Goal: Task Accomplishment & Management: Use online tool/utility

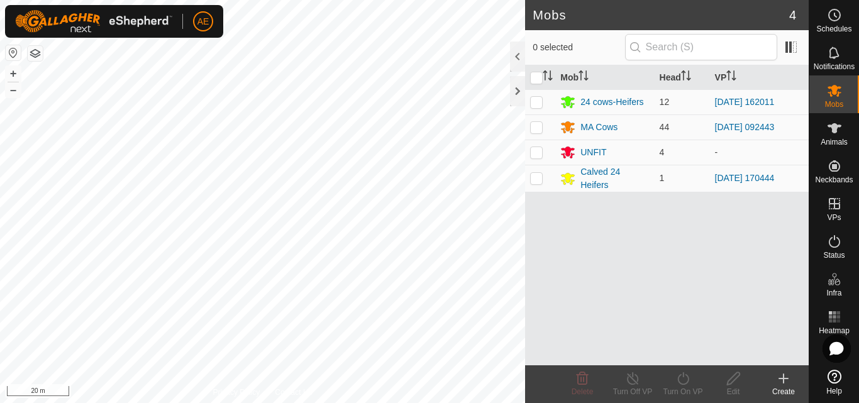
click at [786, 382] on icon at bounding box center [783, 378] width 15 height 15
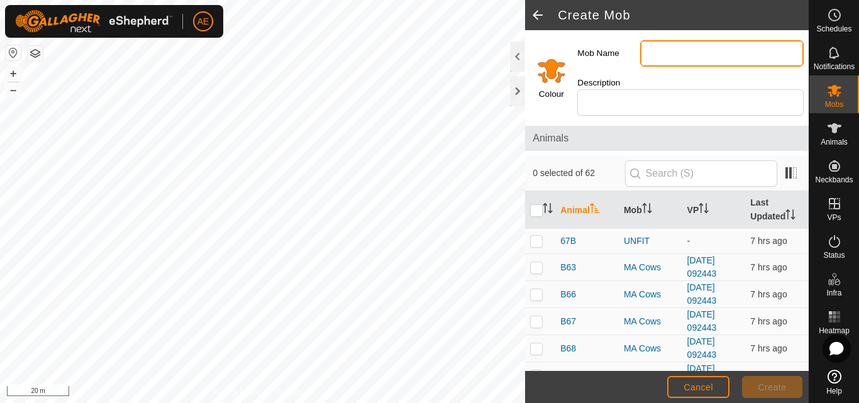
click at [689, 48] on input "Mob Name" at bounding box center [722, 53] width 164 height 26
type input "Calved MA Cows"
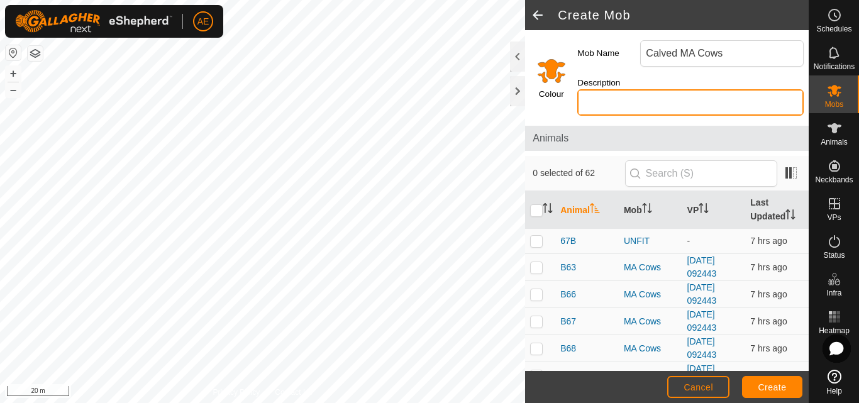
click at [660, 103] on input "Description" at bounding box center [690, 102] width 226 height 26
type input "Hereford"
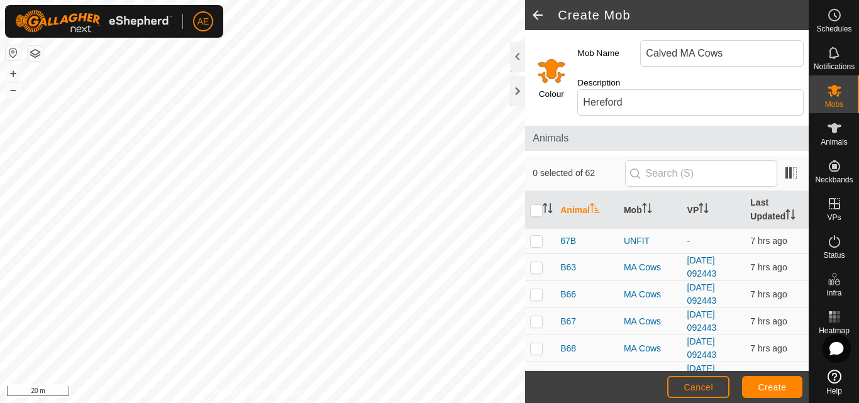
click at [548, 74] on input "Select a color" at bounding box center [552, 70] width 30 height 30
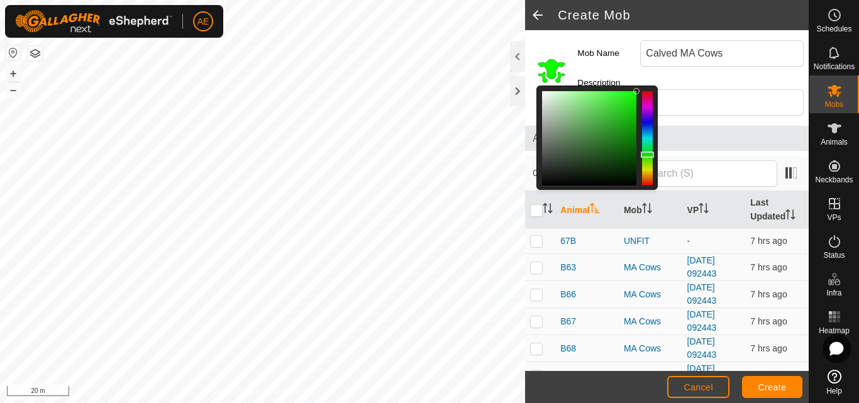
drag, startPoint x: 646, startPoint y: 177, endPoint x: 644, endPoint y: 155, distance: 22.1
click at [644, 155] on div at bounding box center [647, 155] width 13 height 6
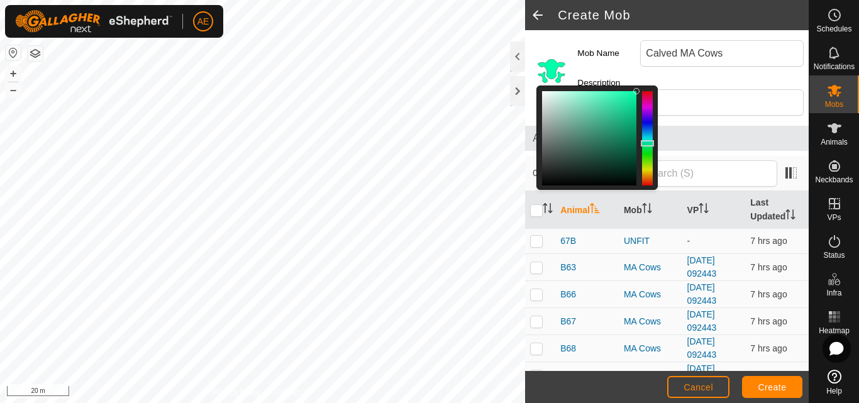
drag, startPoint x: 648, startPoint y: 154, endPoint x: 647, endPoint y: 143, distance: 10.8
click at [647, 143] on div at bounding box center [647, 143] width 13 height 6
click at [776, 386] on span "Create" at bounding box center [773, 387] width 28 height 10
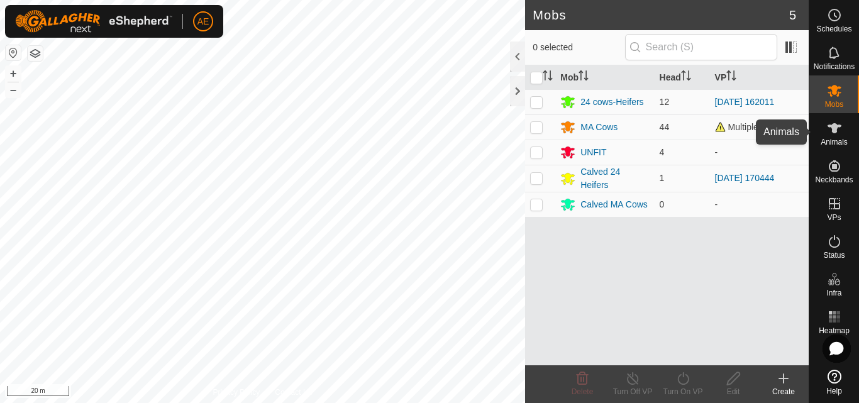
click at [840, 135] on icon at bounding box center [834, 128] width 15 height 15
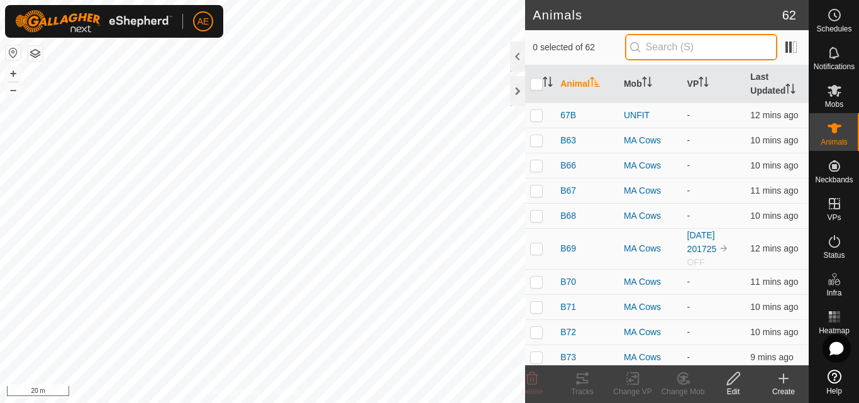
click at [685, 47] on input "text" at bounding box center [701, 47] width 152 height 26
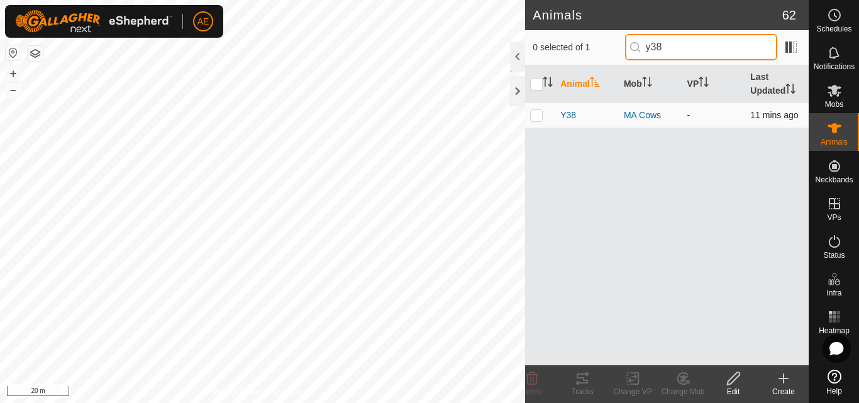
type input "y38"
click at [535, 114] on p-checkbox at bounding box center [536, 115] width 13 height 10
checkbox input "true"
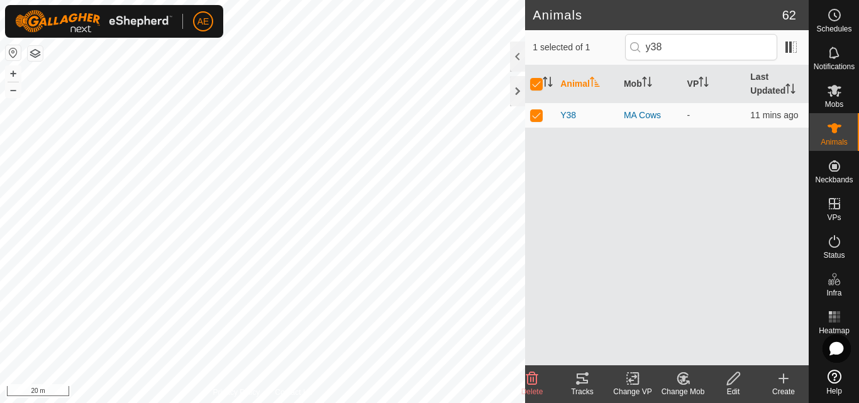
click at [682, 388] on div "Change Mob" at bounding box center [683, 391] width 50 height 11
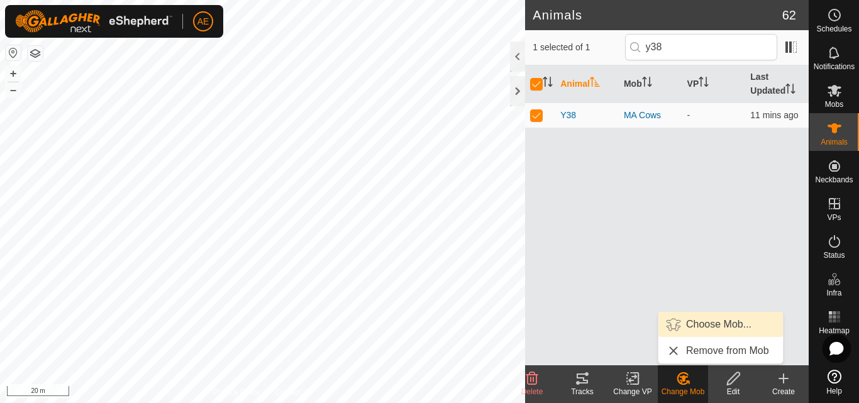
click at [704, 325] on link "Choose Mob..." at bounding box center [721, 324] width 125 height 25
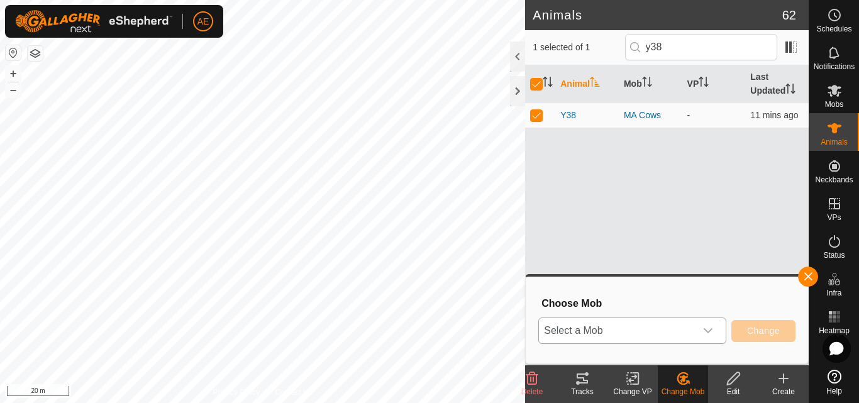
click at [711, 334] on icon "dropdown trigger" at bounding box center [708, 331] width 10 height 10
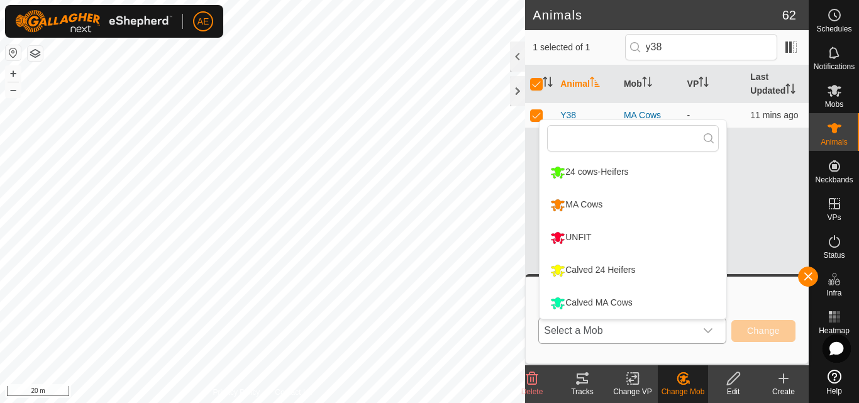
click at [595, 301] on li "Calved MA Cows" at bounding box center [633, 302] width 187 height 31
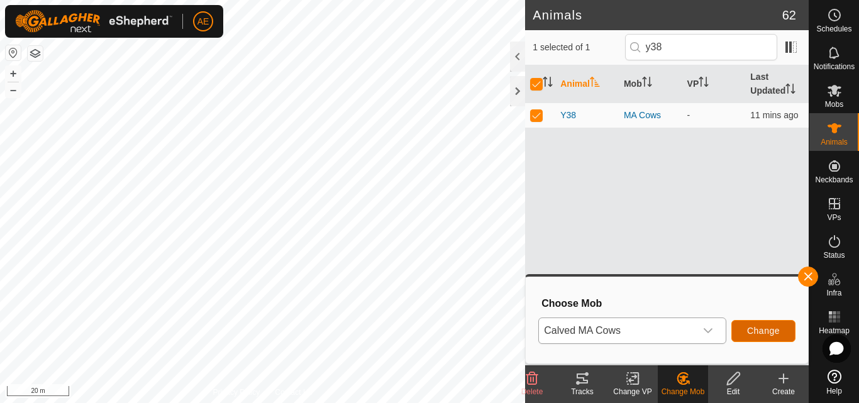
click at [760, 335] on span "Change" at bounding box center [763, 331] width 33 height 10
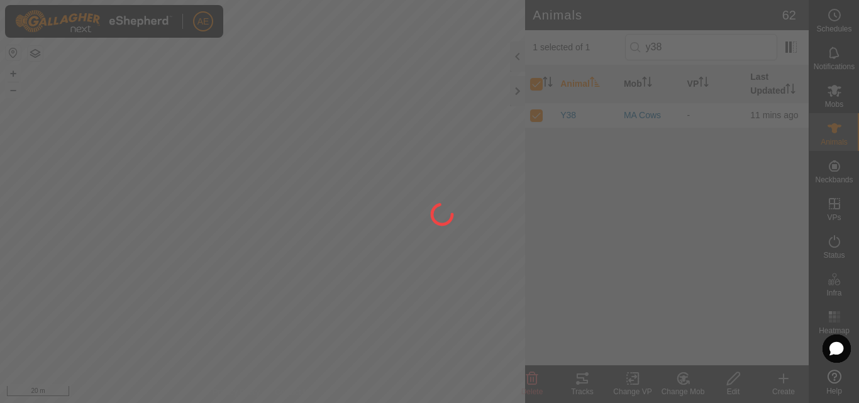
checkbox input "false"
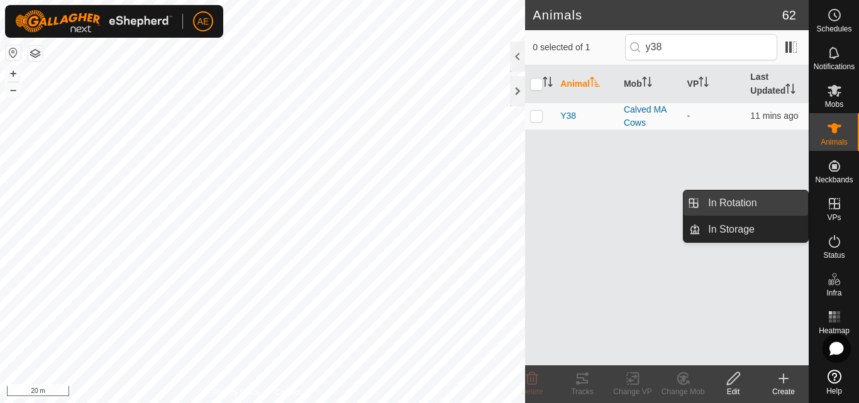
click at [773, 203] on link "In Rotation" at bounding box center [755, 203] width 108 height 25
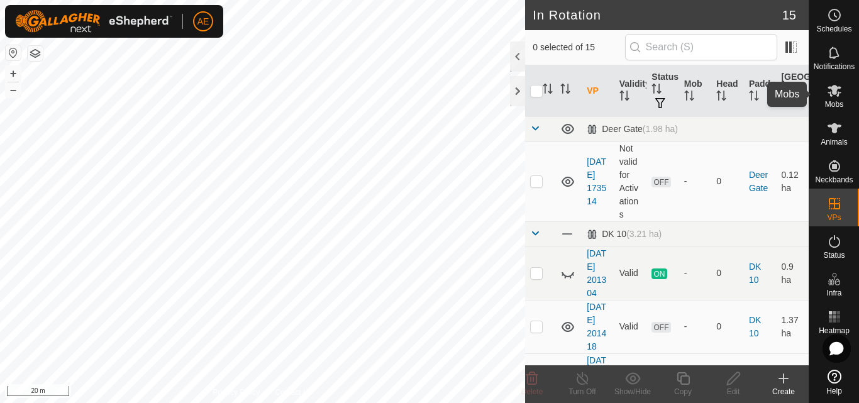
click at [835, 95] on icon at bounding box center [834, 90] width 15 height 15
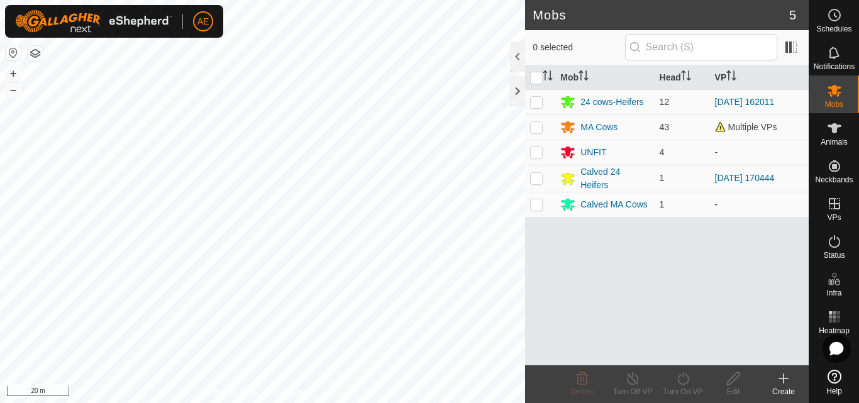
click at [538, 207] on p-checkbox at bounding box center [536, 204] width 13 height 10
checkbox input "true"
click at [682, 386] on div "Turn On VP" at bounding box center [683, 391] width 50 height 11
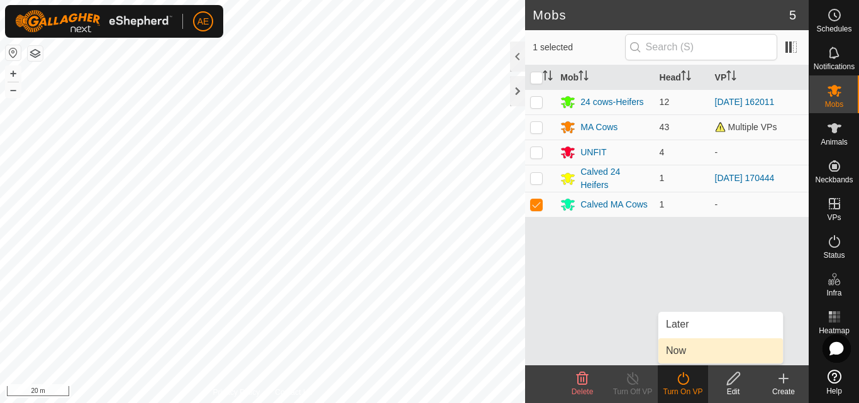
click at [678, 356] on link "Now" at bounding box center [721, 350] width 125 height 25
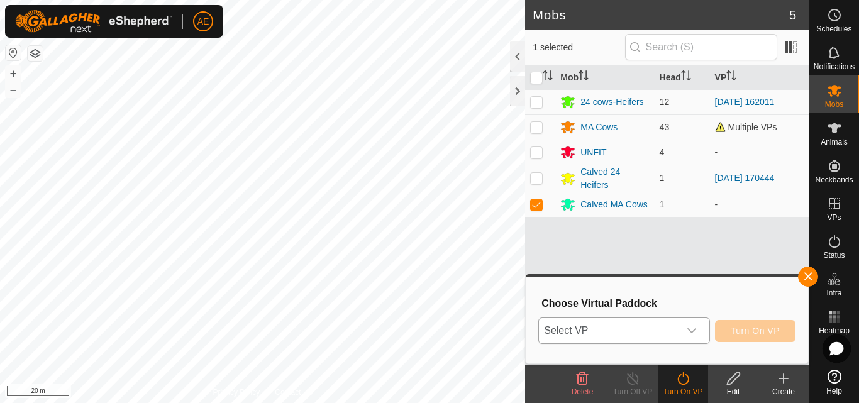
click at [690, 333] on icon "dropdown trigger" at bounding box center [692, 331] width 10 height 10
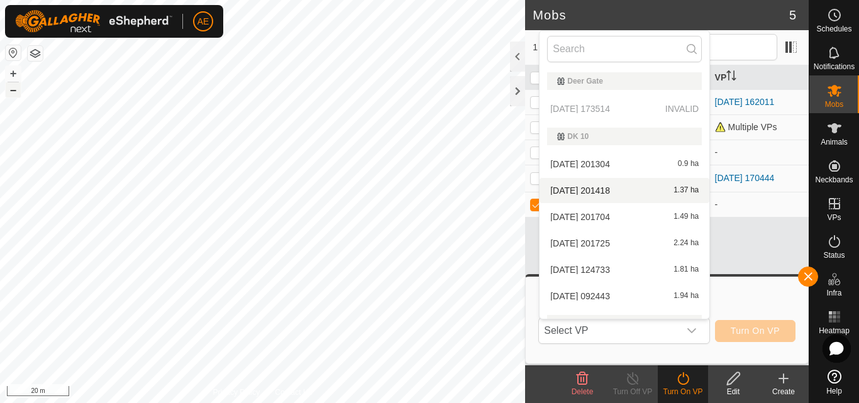
click at [15, 92] on button "–" at bounding box center [13, 89] width 15 height 15
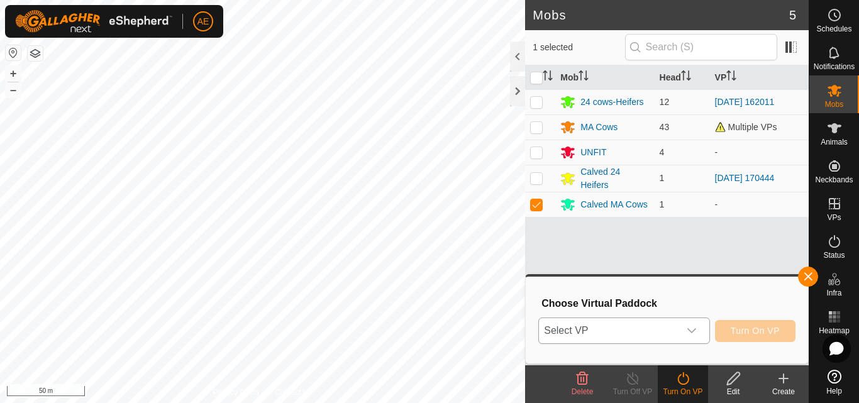
click at [691, 330] on icon "dropdown trigger" at bounding box center [692, 331] width 10 height 10
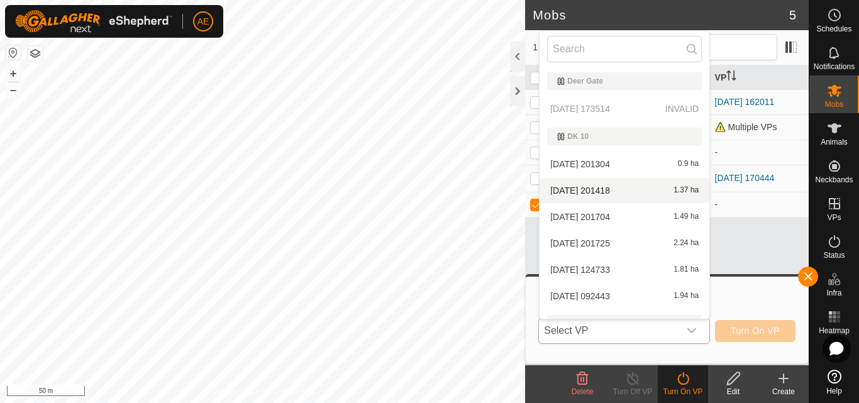
click at [621, 193] on li "[DATE] 201418 1.37 ha" at bounding box center [625, 190] width 170 height 25
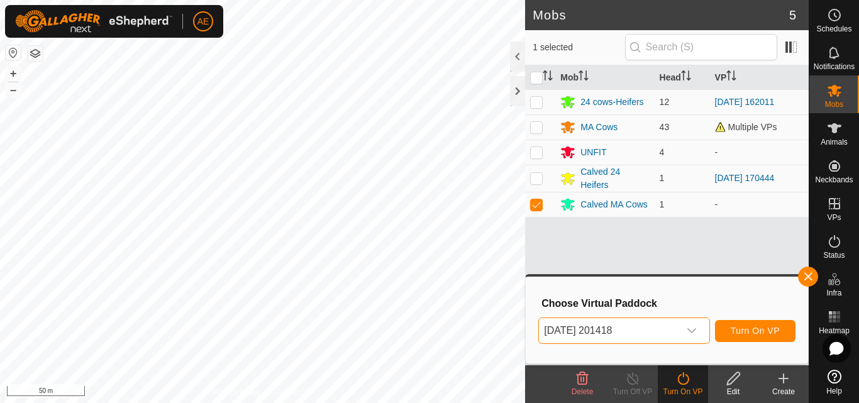
click at [689, 333] on icon "dropdown trigger" at bounding box center [692, 331] width 10 height 10
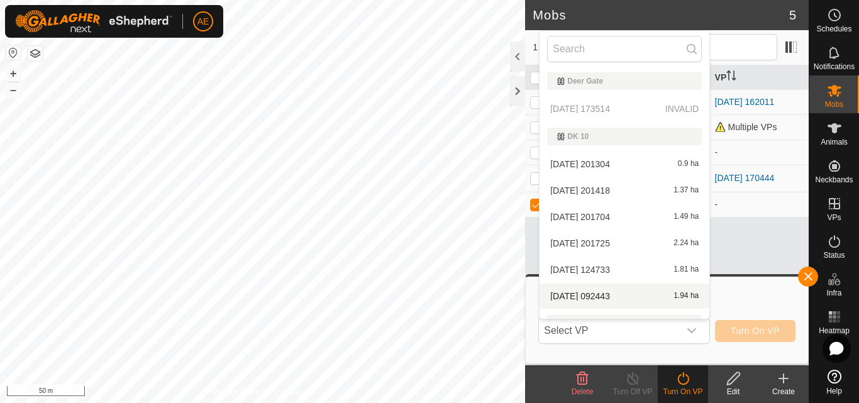
click at [609, 293] on li "[DATE] 092443 1.94 ha" at bounding box center [625, 296] width 170 height 25
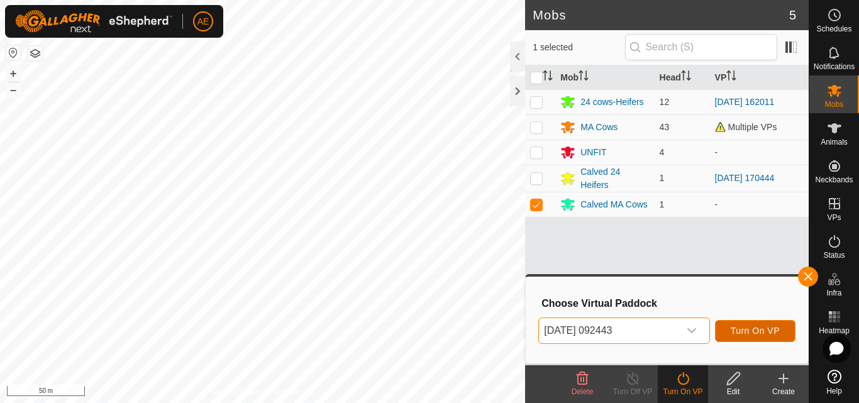
click at [756, 330] on span "Turn On VP" at bounding box center [755, 331] width 49 height 10
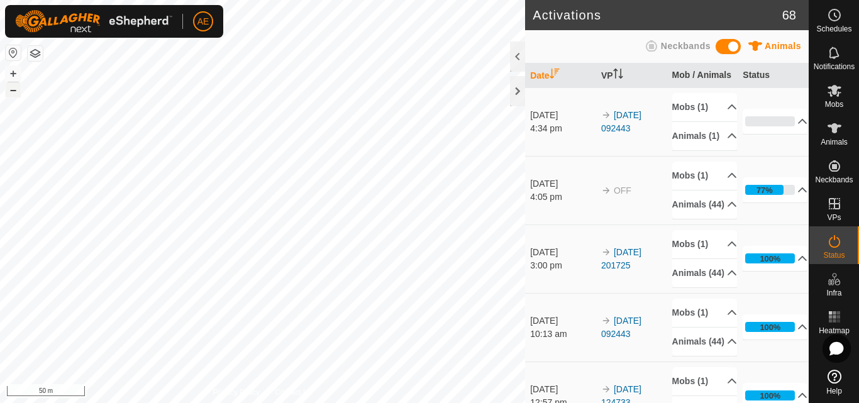
click at [15, 94] on button "–" at bounding box center [13, 89] width 15 height 15
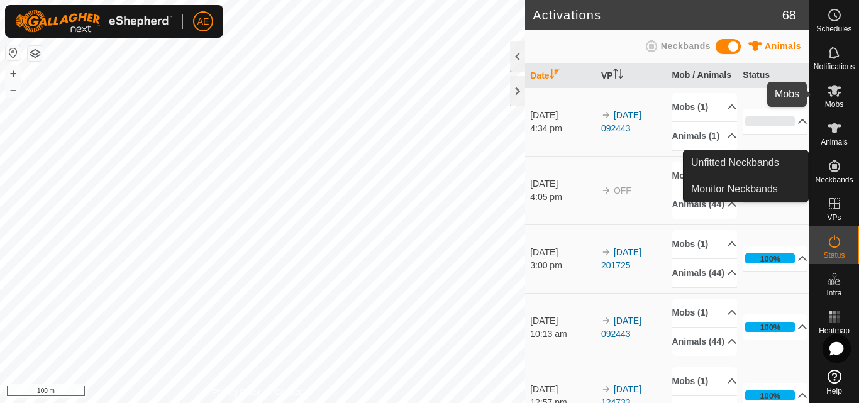
click at [833, 91] on icon at bounding box center [835, 91] width 14 height 12
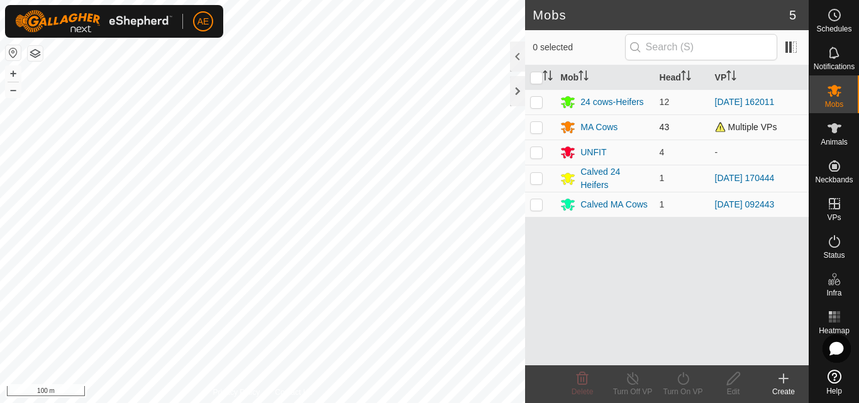
click at [535, 126] on p-checkbox at bounding box center [536, 127] width 13 height 10
checkbox input "true"
click at [681, 385] on icon at bounding box center [684, 378] width 16 height 15
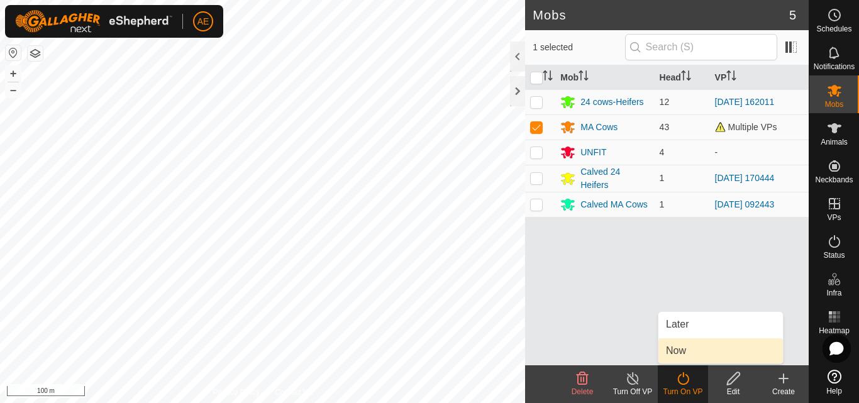
click at [677, 355] on link "Now" at bounding box center [721, 350] width 125 height 25
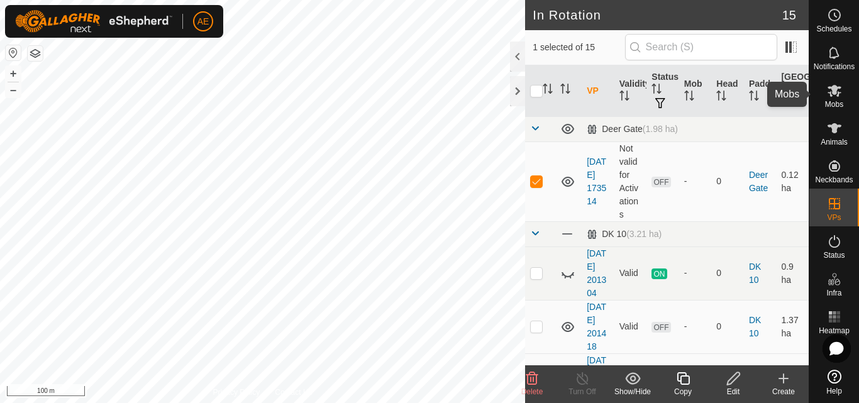
click at [831, 95] on icon at bounding box center [835, 91] width 14 height 12
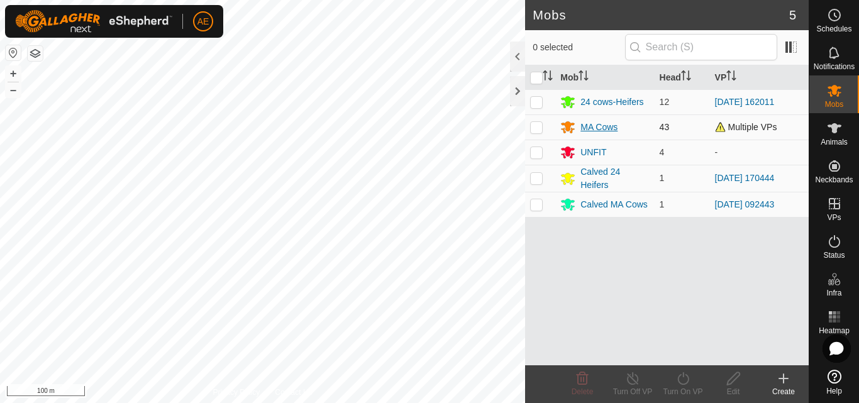
click at [603, 121] on div "MA Cows" at bounding box center [599, 127] width 37 height 13
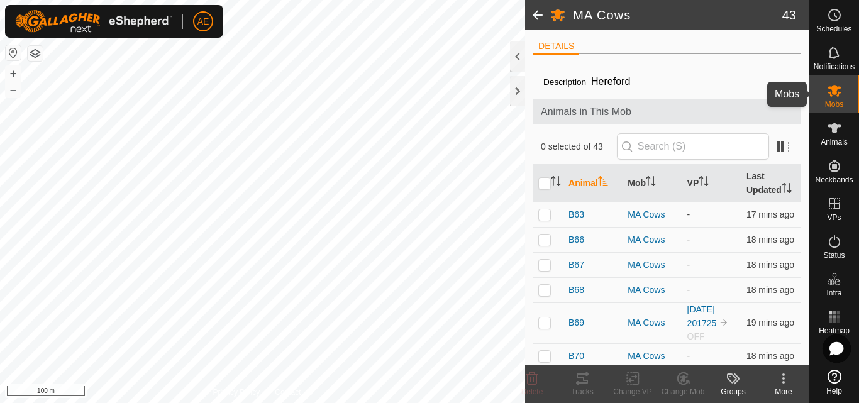
click at [834, 96] on icon at bounding box center [834, 90] width 15 height 15
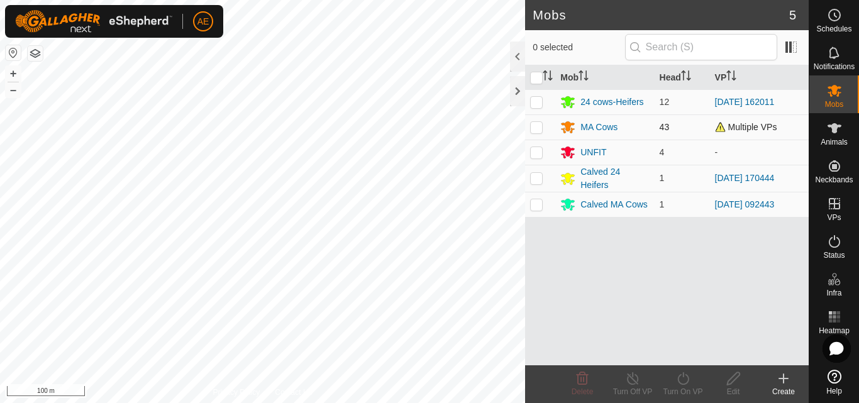
click at [536, 131] on p-checkbox at bounding box center [536, 127] width 13 height 10
checkbox input "true"
click at [689, 383] on icon at bounding box center [684, 378] width 16 height 15
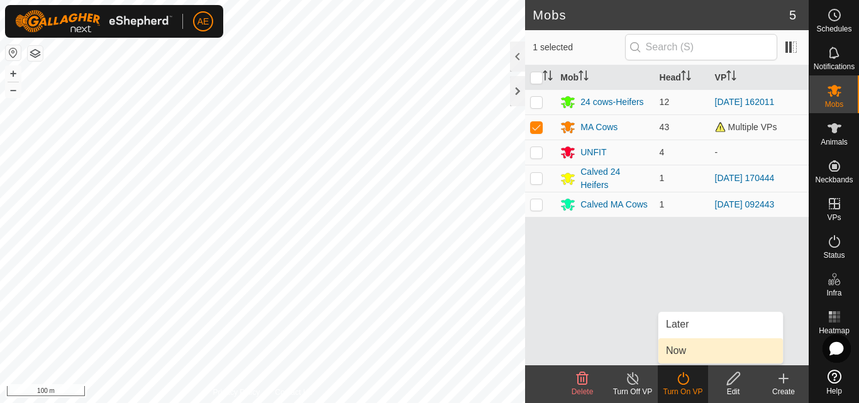
click at [684, 353] on link "Now" at bounding box center [721, 350] width 125 height 25
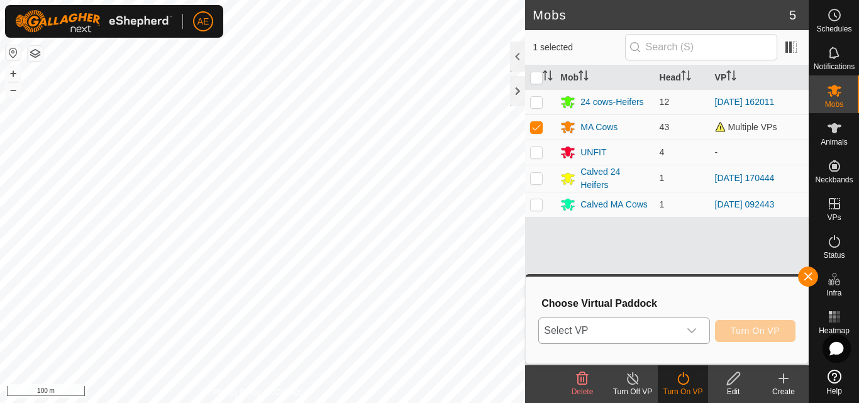
click at [693, 332] on icon "dropdown trigger" at bounding box center [691, 330] width 9 height 5
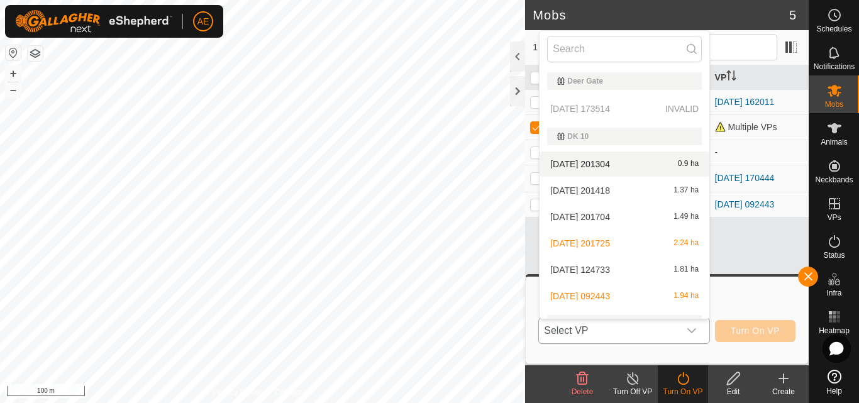
click at [615, 108] on p-selectitem "[DATE] 173514 INVALID" at bounding box center [625, 108] width 170 height 25
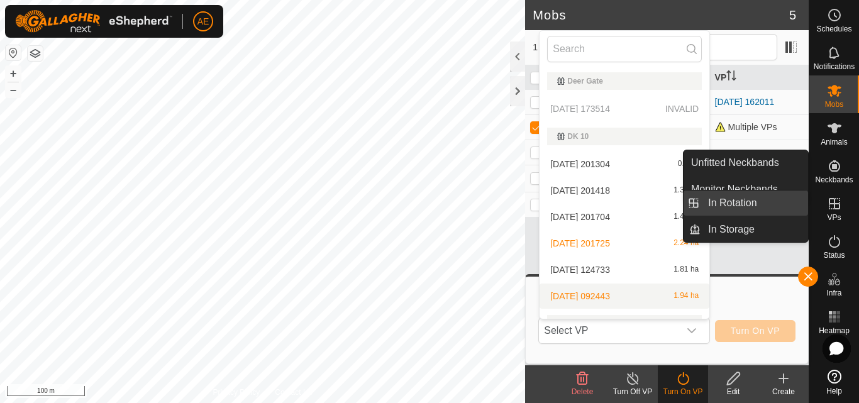
click at [762, 203] on link "In Rotation" at bounding box center [755, 203] width 108 height 25
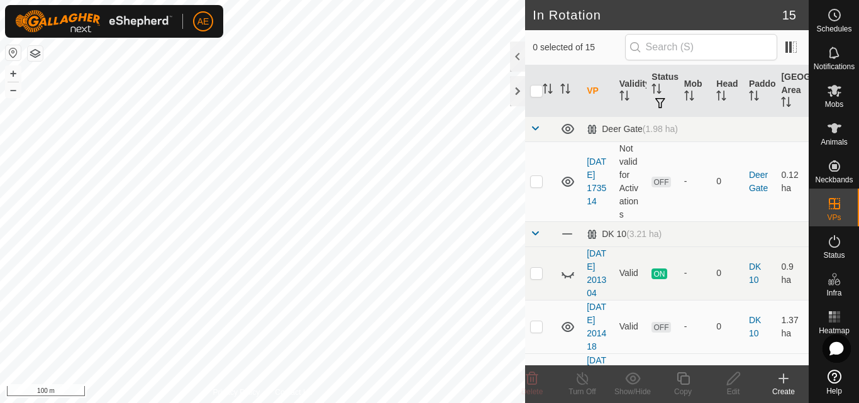
checkbox input "true"
click at [732, 386] on icon at bounding box center [734, 378] width 16 height 15
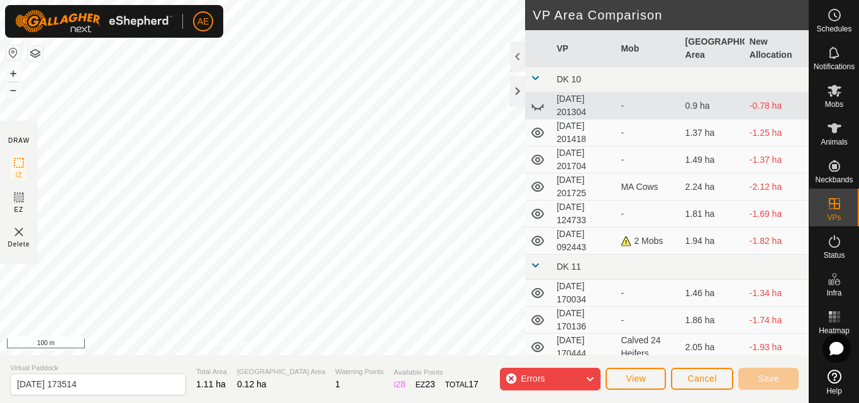
click at [558, 374] on div "Errors" at bounding box center [550, 379] width 101 height 23
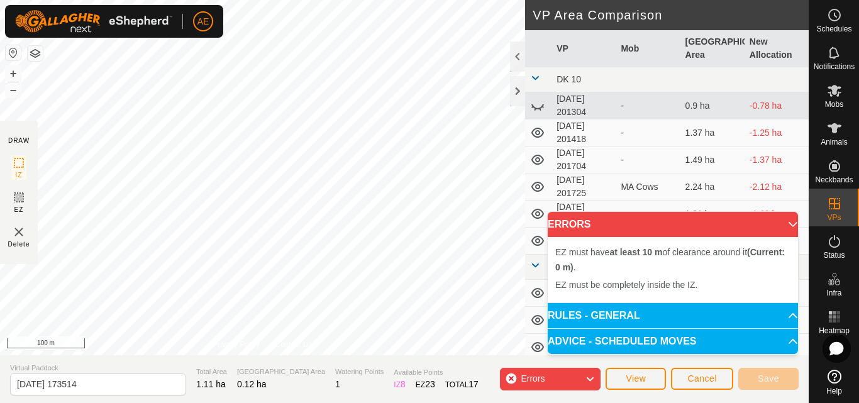
click at [508, 381] on div "Errors" at bounding box center [550, 379] width 101 height 23
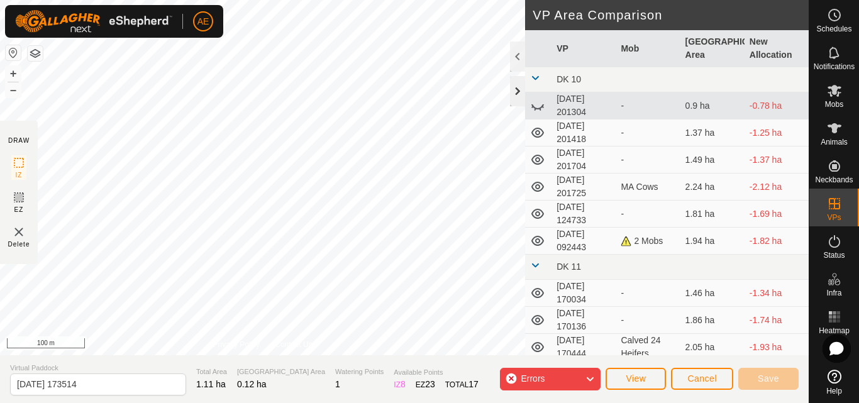
click at [515, 94] on div at bounding box center [517, 91] width 15 height 30
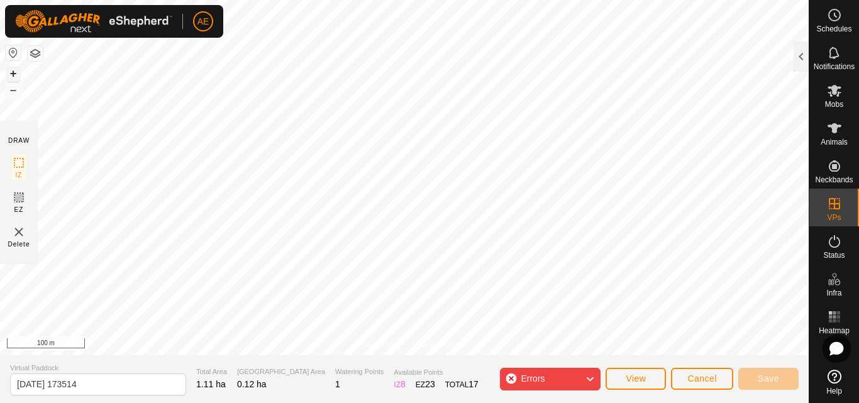
click at [18, 74] on button "+" at bounding box center [13, 73] width 15 height 15
click at [21, 199] on icon at bounding box center [19, 198] width 8 height 8
click at [11, 75] on button "+" at bounding box center [13, 73] width 15 height 15
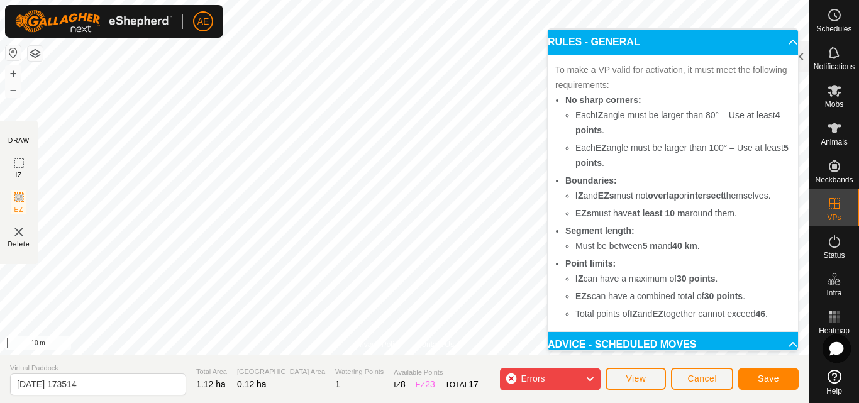
scroll to position [101, 0]
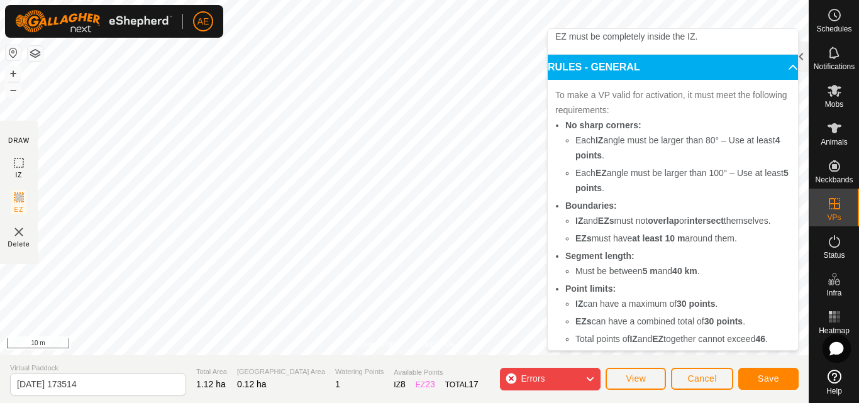
click at [509, 381] on div "Errors" at bounding box center [550, 379] width 101 height 23
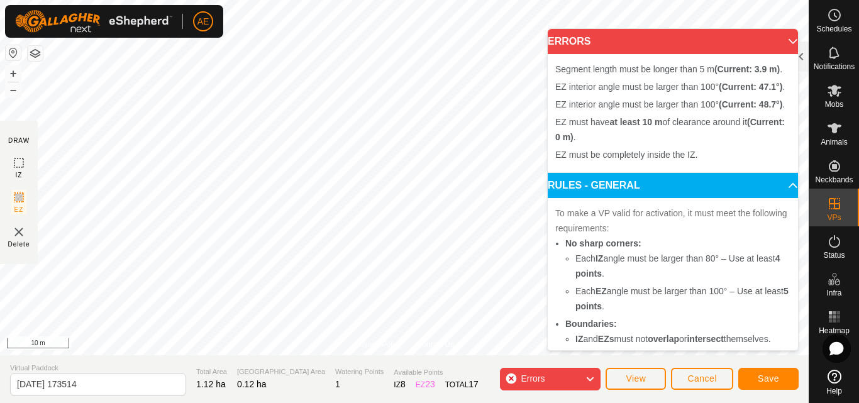
click at [511, 380] on div "Errors" at bounding box center [550, 379] width 101 height 23
click at [511, 376] on div "Errors" at bounding box center [550, 379] width 101 height 23
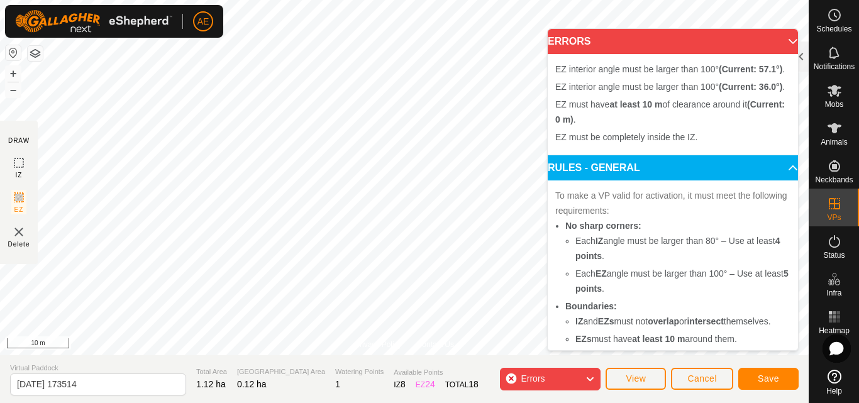
click at [512, 377] on div "Errors" at bounding box center [550, 379] width 101 height 23
click at [511, 375] on div "Errors" at bounding box center [550, 379] width 101 height 23
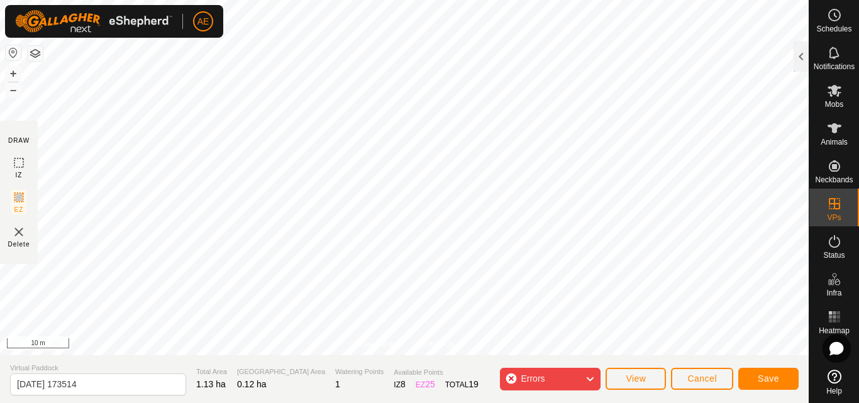
click at [511, 375] on div "Errors" at bounding box center [550, 379] width 101 height 23
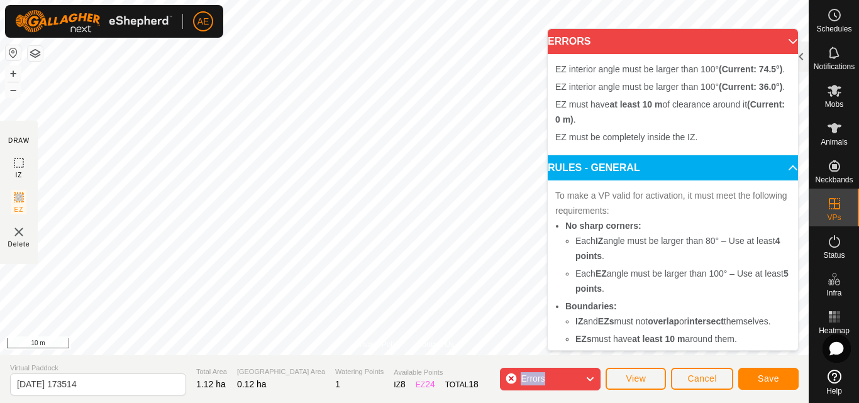
click at [509, 376] on div "Errors" at bounding box center [550, 379] width 101 height 23
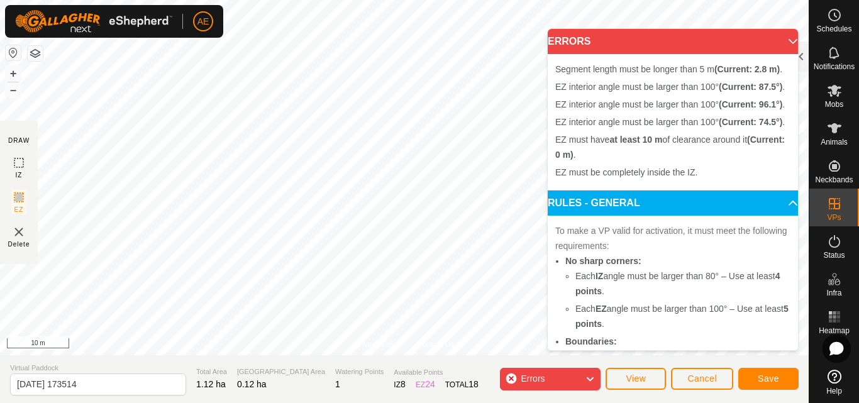
click at [509, 379] on div "Errors" at bounding box center [550, 379] width 101 height 23
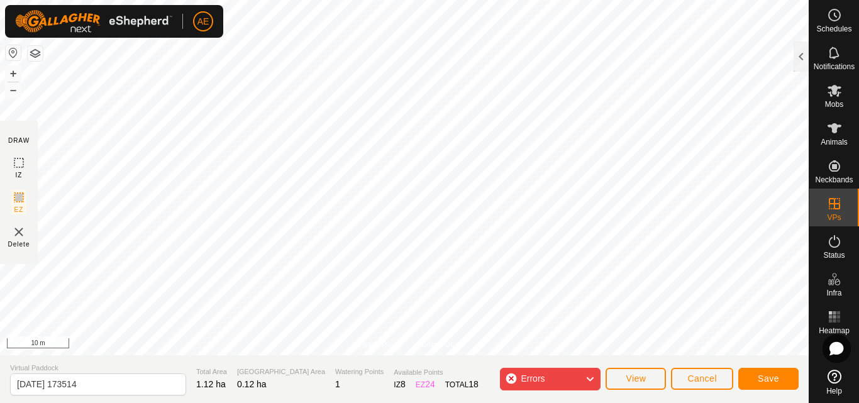
click at [635, 208] on body "AE Schedules Notifications Mobs Animals Neckbands VPs Status Infra Heatmap Help…" at bounding box center [429, 201] width 859 height 403
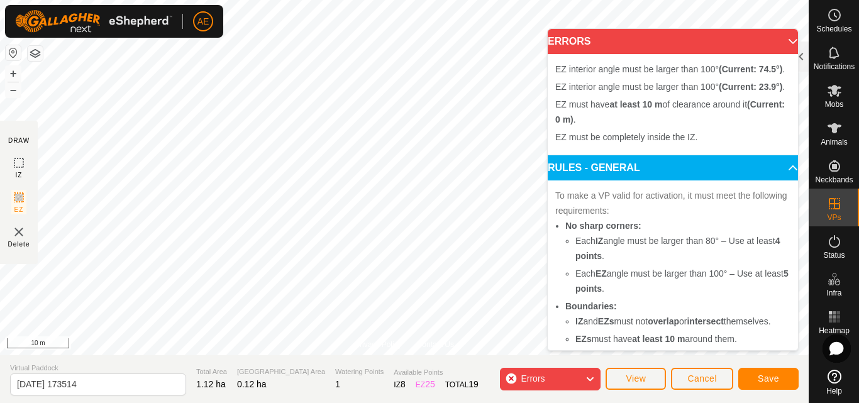
click at [511, 379] on div "Errors" at bounding box center [550, 379] width 101 height 23
click at [513, 377] on div "Errors" at bounding box center [550, 379] width 101 height 23
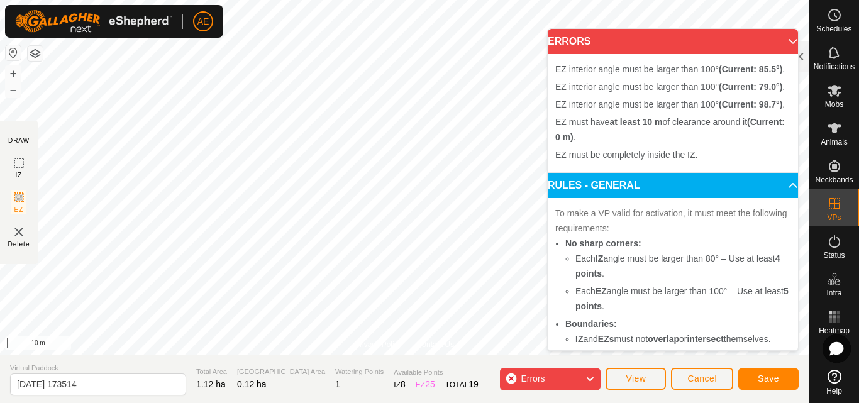
click at [510, 378] on div "Errors" at bounding box center [550, 379] width 101 height 23
click at [510, 379] on div "Errors" at bounding box center [550, 379] width 101 height 23
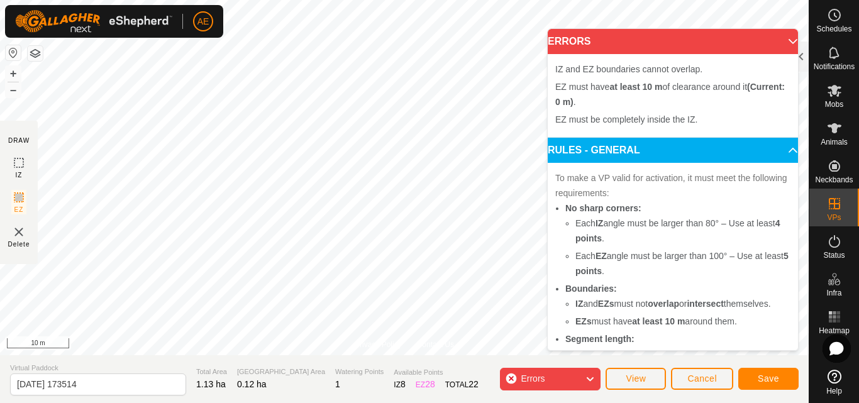
click at [512, 379] on div "Errors" at bounding box center [550, 379] width 101 height 23
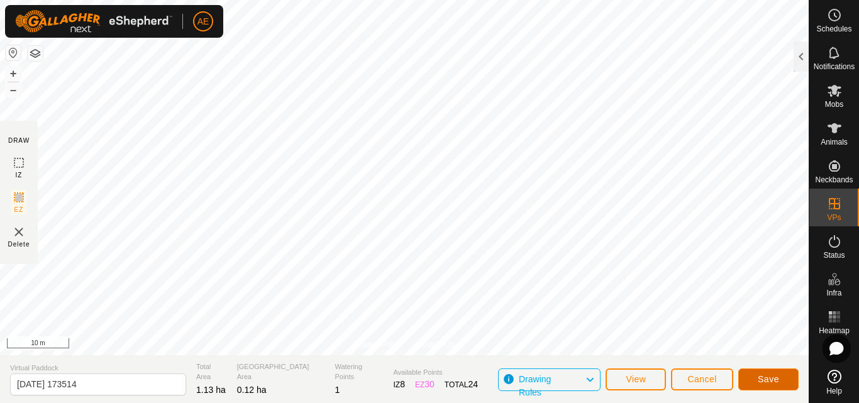
click at [769, 380] on span "Save" at bounding box center [768, 379] width 21 height 10
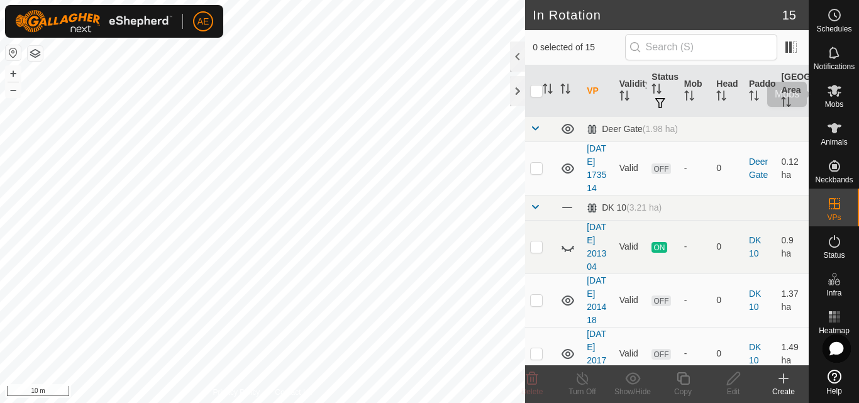
click at [838, 96] on icon at bounding box center [835, 91] width 14 height 12
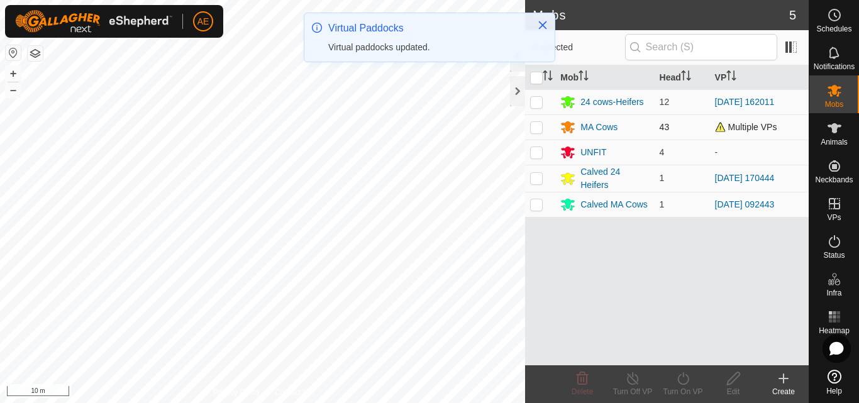
click at [540, 125] on p-checkbox at bounding box center [536, 127] width 13 height 10
checkbox input "true"
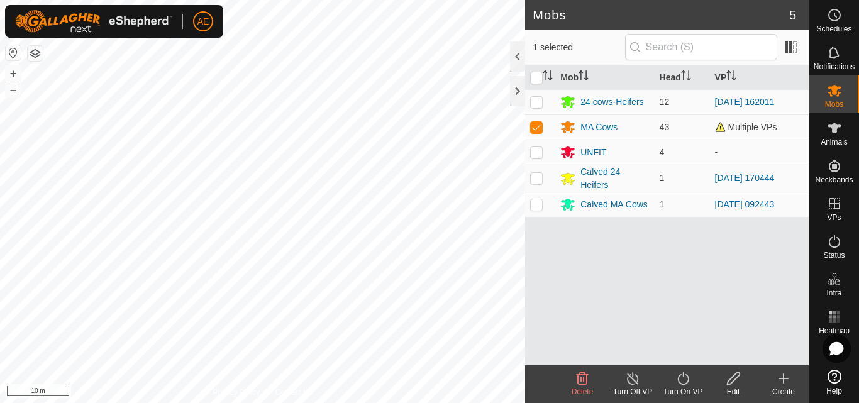
click at [682, 379] on icon at bounding box center [684, 378] width 16 height 15
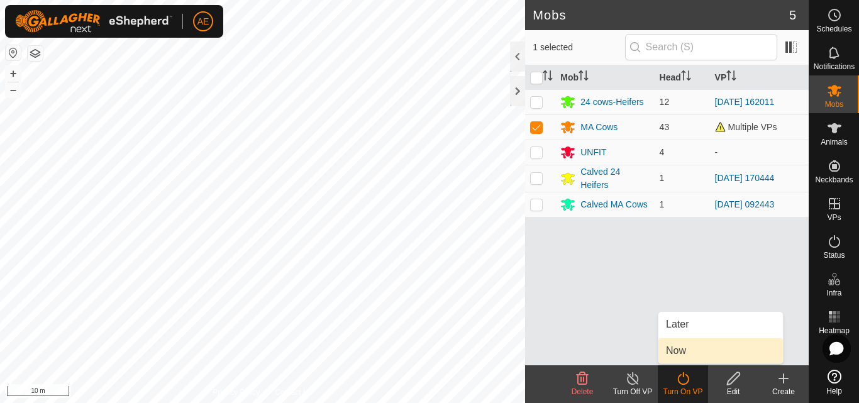
click at [682, 352] on link "Now" at bounding box center [721, 350] width 125 height 25
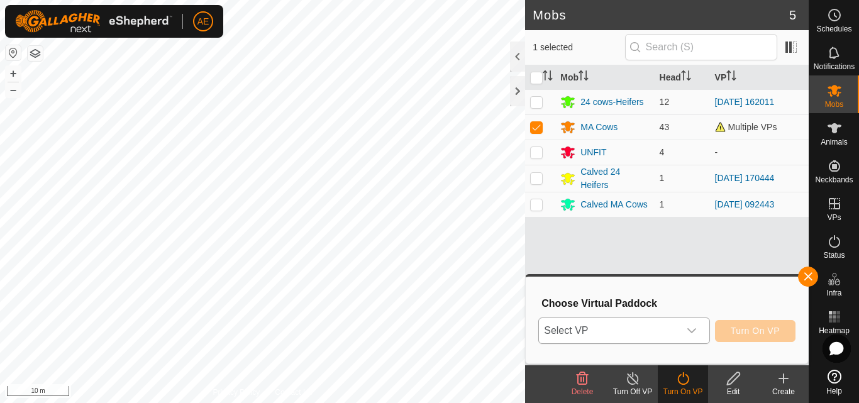
click at [693, 329] on icon "dropdown trigger" at bounding box center [692, 331] width 10 height 10
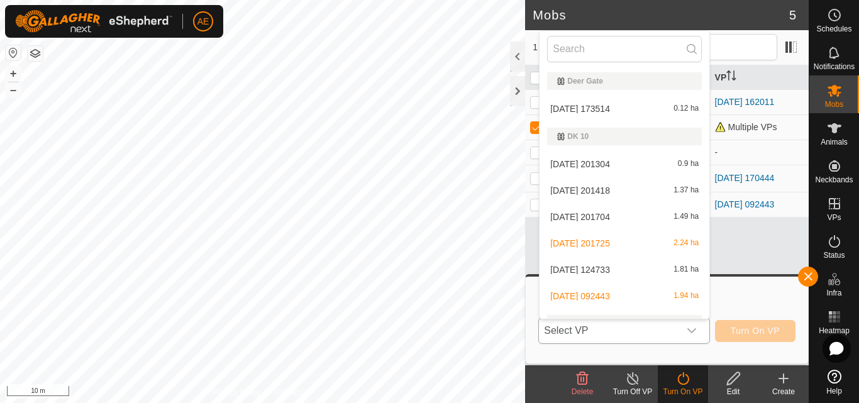
click at [628, 110] on li "[DATE] 173514 0.12 ha" at bounding box center [625, 108] width 170 height 25
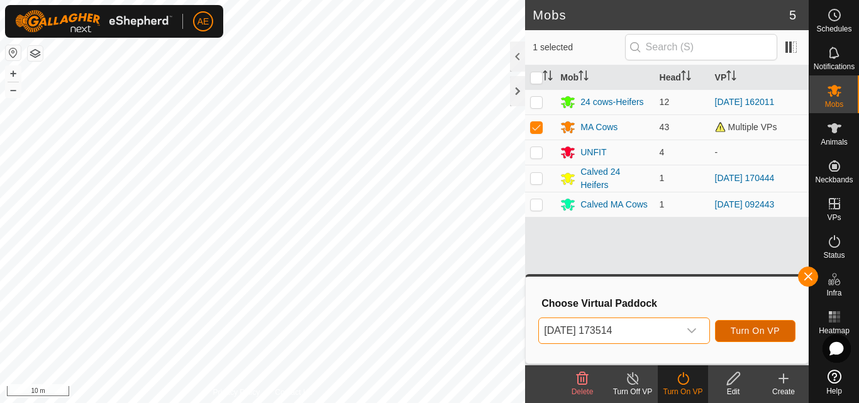
click at [747, 332] on span "Turn On VP" at bounding box center [755, 331] width 49 height 10
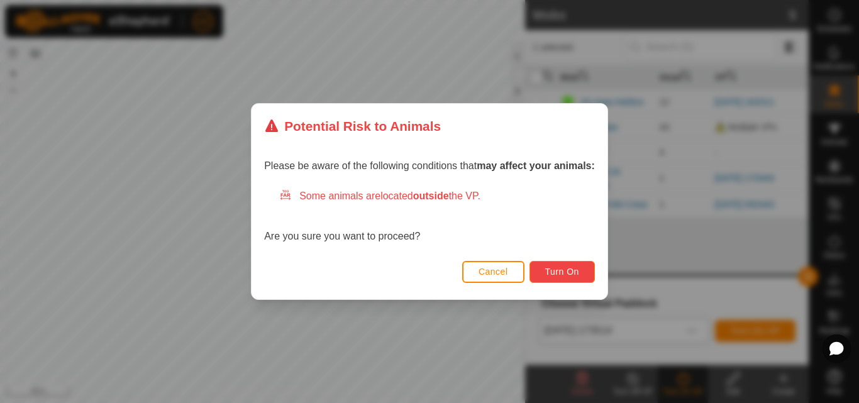
click at [571, 268] on span "Turn On" at bounding box center [562, 272] width 34 height 10
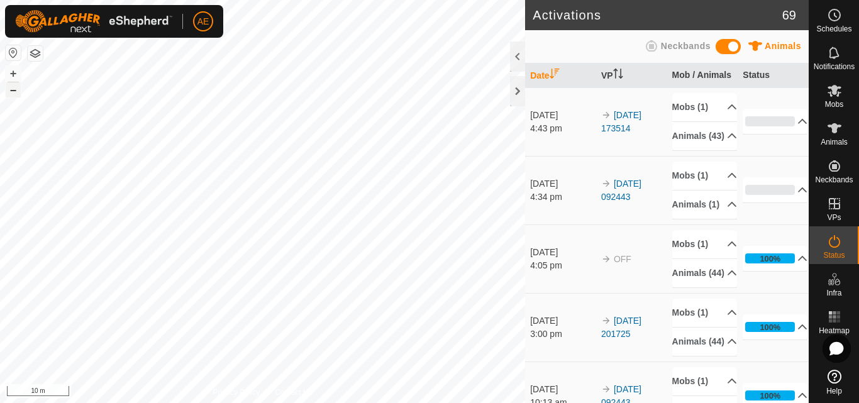
click at [11, 92] on button "–" at bounding box center [13, 89] width 15 height 15
click at [521, 94] on div at bounding box center [517, 91] width 15 height 30
